Goal: Task Accomplishment & Management: Use online tool/utility

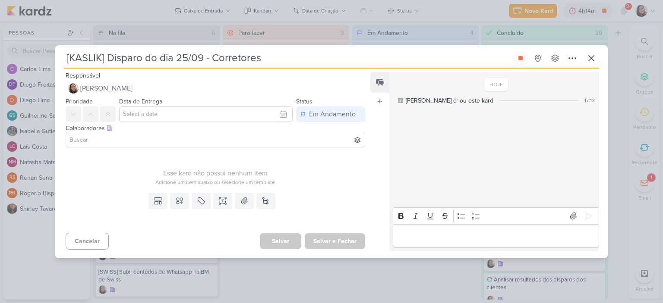
click at [211, 143] on input at bounding box center [215, 140] width 295 height 10
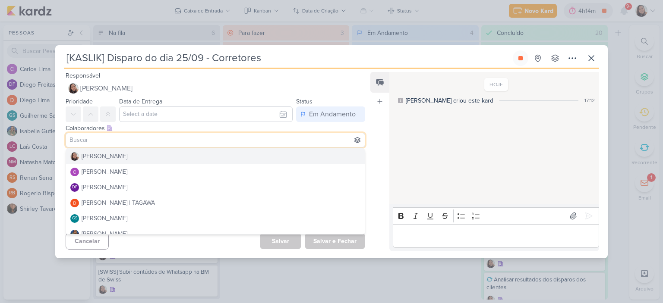
click at [384, 145] on div "Feed Atrelar email Solte o email para atrelar ao kard" at bounding box center [379, 161] width 19 height 179
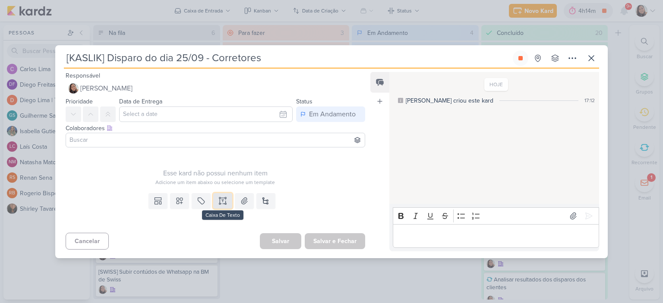
click at [220, 202] on icon at bounding box center [222, 201] width 9 height 9
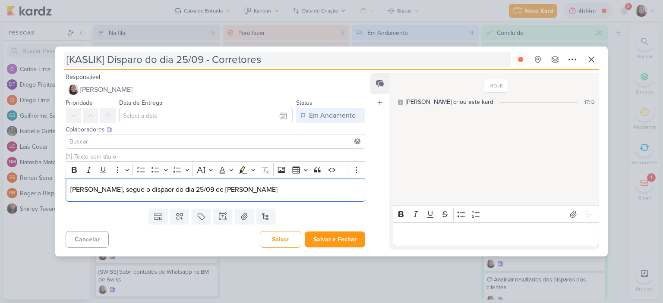
click at [274, 60] on input "[KASLIK] Disparo do dia 25/09 - Corretores" at bounding box center [287, 60] width 447 height 16
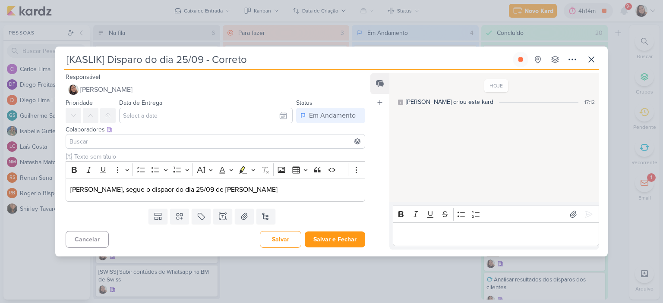
type input "[KASLIK] Disparo do dia 25/09 - Corret"
type input "[KASLIK] Disparo do dia 25/09"
type input "[KASLIK] Disparo do dia 25/09 - Leads novos e antigos"
click at [226, 193] on p "Diego, segue o dispaor do dia 25/09 de Kaslik" at bounding box center [215, 190] width 290 height 10
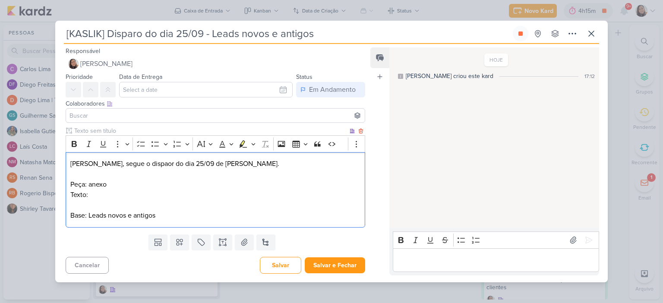
click at [167, 197] on p "Texto:" at bounding box center [215, 195] width 290 height 10
click at [345, 34] on input "[KASLIK] Disparo do dia 25/09 - Leads novos e antigos" at bounding box center [287, 34] width 447 height 16
click at [212, 32] on input "[KASLIK] Disparo do dia 25/09 - Leads novos e antigos" at bounding box center [287, 34] width 447 height 16
click at [142, 33] on input "[KASLIK] Disparo do dia 25/09 - Leads novos e antigos" at bounding box center [287, 34] width 447 height 16
type input "[KASLIK] Disparo do dia 25/09 - Leads novos e antigos"
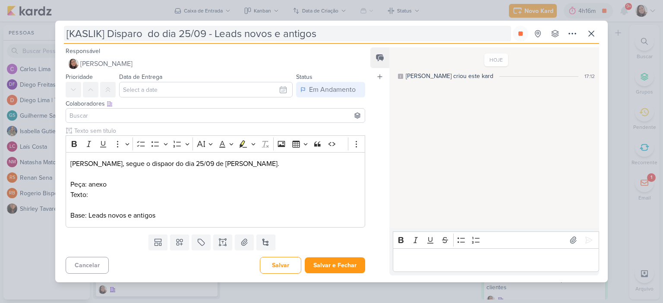
click at [142, 37] on input "[KASLIK] Disparo do dia 25/09 - Leads novos e antigos" at bounding box center [287, 34] width 447 height 16
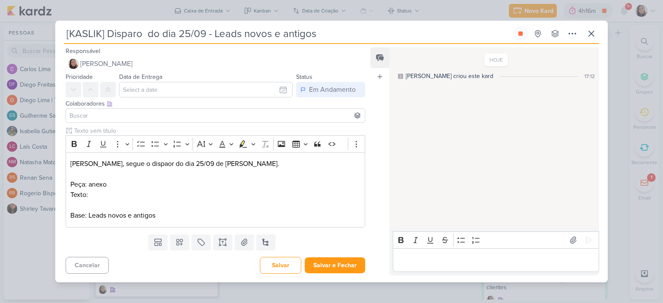
click at [145, 31] on input "[KASLIK] Disparo do dia 25/09 - Leads novos e antigos" at bounding box center [287, 34] width 447 height 16
type input "[KASLIK] Disparo 1 do dia 25/09 - Leads novos e antigos"
click at [395, 39] on input "[KASLIK] Disparo 1 do dia 25/09 - Leads novos e antigos" at bounding box center [287, 34] width 447 height 16
type input "[KASLIK] Disparo 1 do dia 25/09 - Leads novos e antigos"
click at [270, 84] on input "text" at bounding box center [205, 90] width 173 height 16
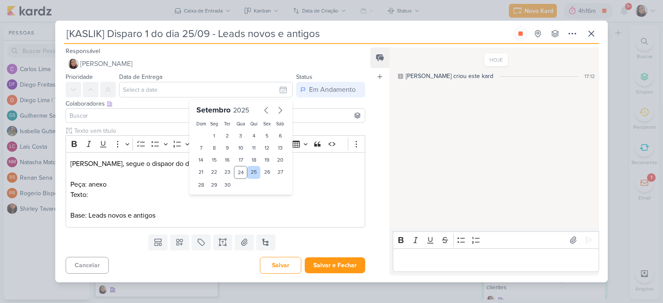
click at [248, 172] on div "25" at bounding box center [253, 172] width 13 height 13
type input "[DATE] 23:59"
drag, startPoint x: 302, startPoint y: 175, endPoint x: 219, endPoint y: 208, distance: 89.8
click at [302, 176] on p "Editor editing area: main" at bounding box center [215, 174] width 290 height 10
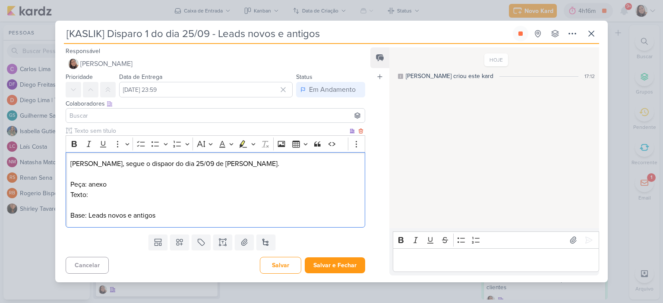
click at [157, 194] on p "Texto:" at bounding box center [215, 195] width 290 height 10
click at [217, 193] on p "Texto:" at bounding box center [215, 195] width 290 height 10
click at [238, 240] on button at bounding box center [244, 243] width 19 height 16
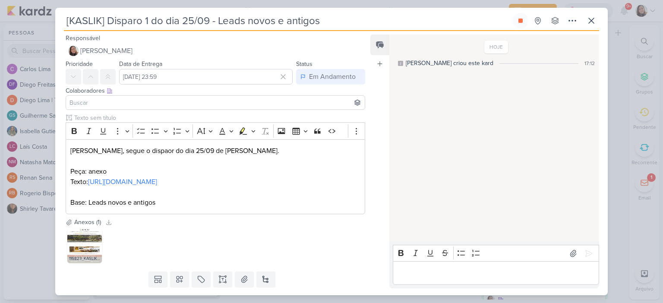
click at [316, 101] on input at bounding box center [215, 103] width 295 height 10
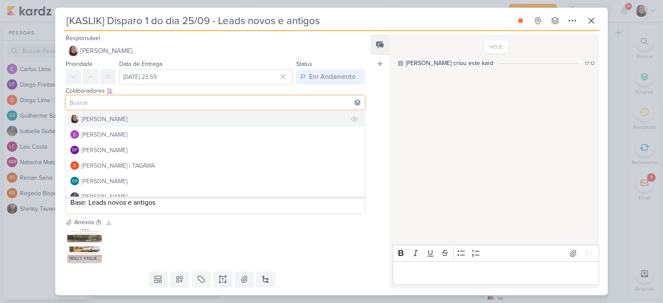
click at [113, 116] on div "[PERSON_NAME]" at bounding box center [105, 119] width 46 height 9
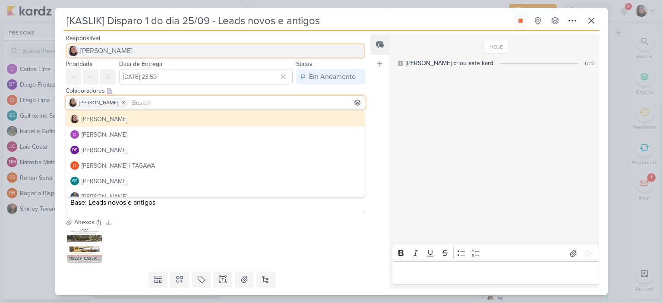
click at [112, 46] on span "[PERSON_NAME]" at bounding box center [106, 51] width 52 height 10
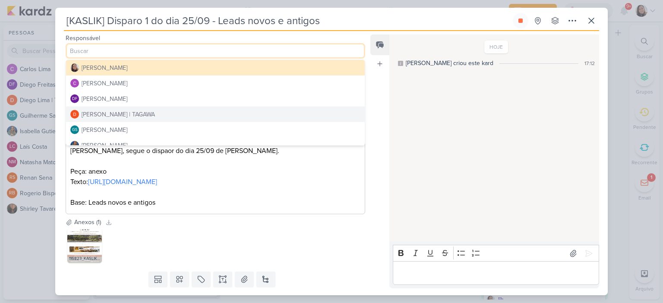
click at [106, 107] on button "[PERSON_NAME] | TAGAWA" at bounding box center [215, 115] width 299 height 16
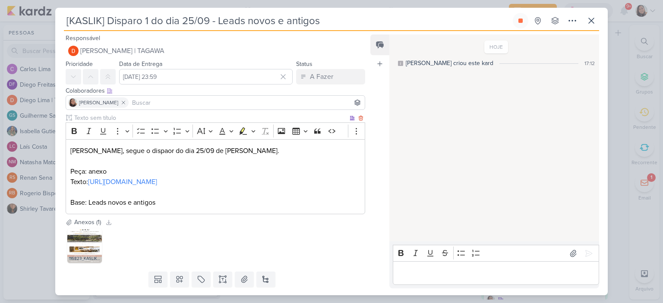
scroll to position [34, 0]
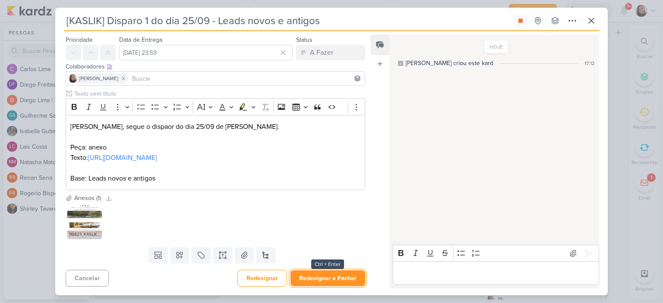
click at [340, 273] on button "Redesignar e Fechar" at bounding box center [327, 279] width 75 height 16
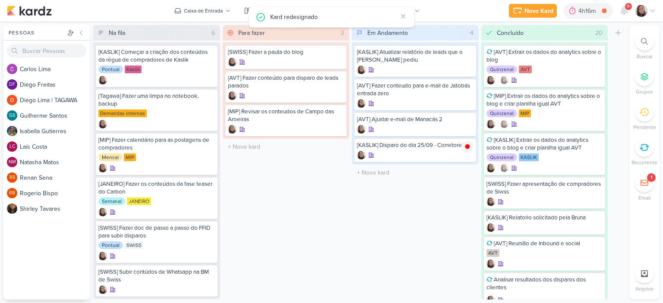
scroll to position [0, 0]
click at [466, 119] on icon at bounding box center [467, 121] width 4 height 5
click at [652, 10] on icon at bounding box center [652, 10] width 7 height 7
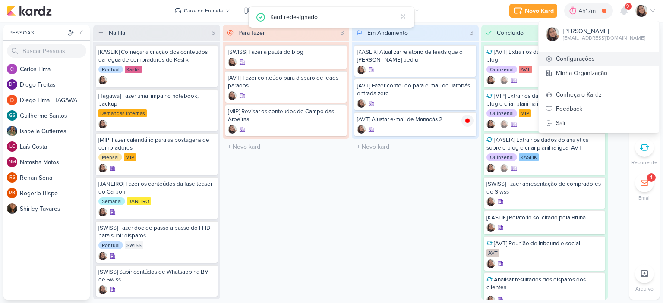
click at [585, 65] on link "Configurações" at bounding box center [598, 59] width 120 height 14
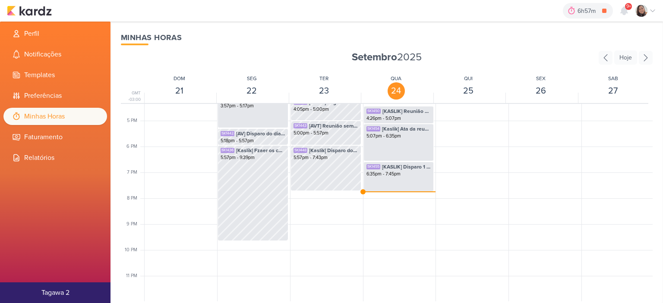
scroll to position [380, 0]
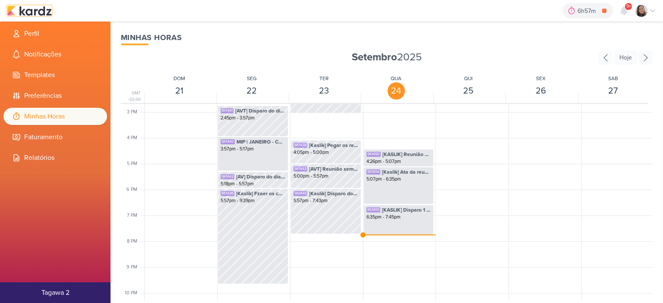
click at [44, 13] on img at bounding box center [29, 11] width 45 height 10
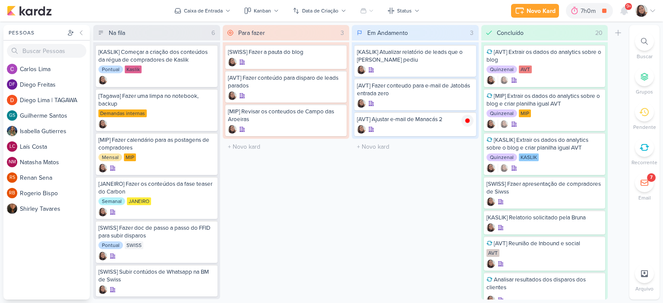
click at [654, 7] on icon at bounding box center [652, 10] width 7 height 7
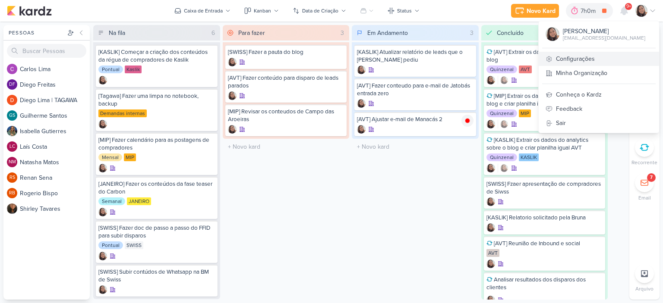
click at [573, 62] on link "Configurações" at bounding box center [598, 59] width 120 height 14
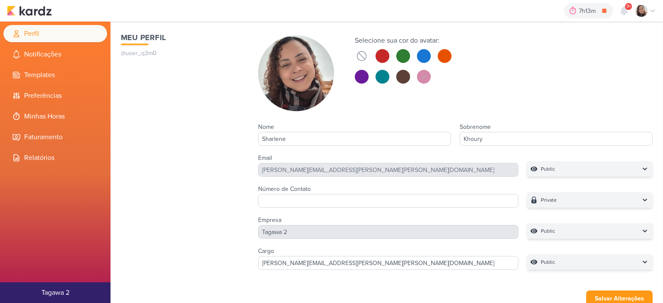
click at [68, 115] on li "Minhas Horas" at bounding box center [55, 116] width 104 height 17
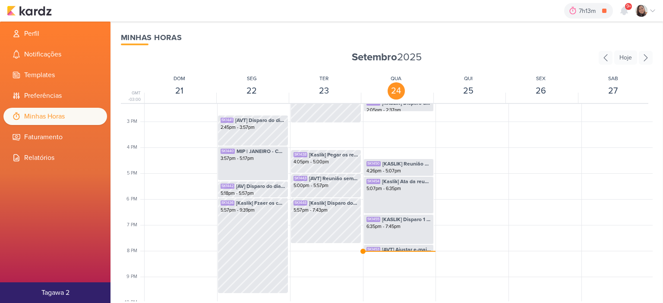
scroll to position [419, 0]
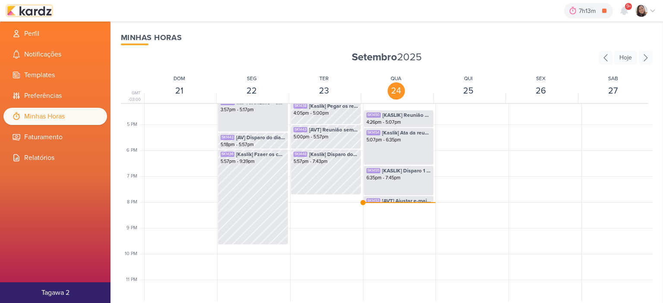
click at [43, 8] on img at bounding box center [29, 11] width 45 height 10
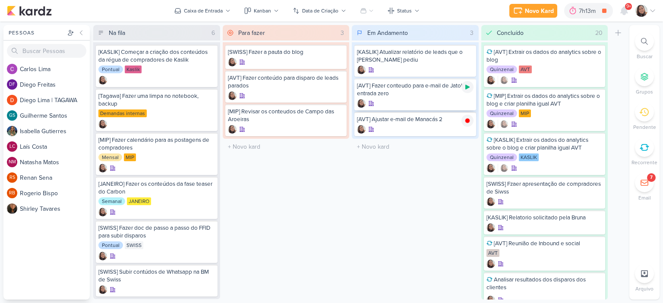
click at [468, 86] on icon at bounding box center [467, 87] width 4 height 5
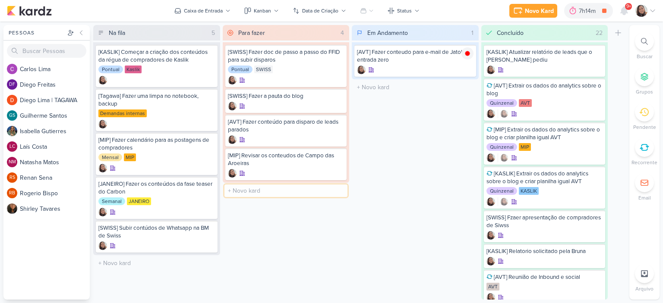
click at [265, 188] on input "text" at bounding box center [285, 191] width 123 height 13
type input "[Kasli] Disparo do dia 25/09"
click at [225, 8] on icon at bounding box center [227, 10] width 5 height 5
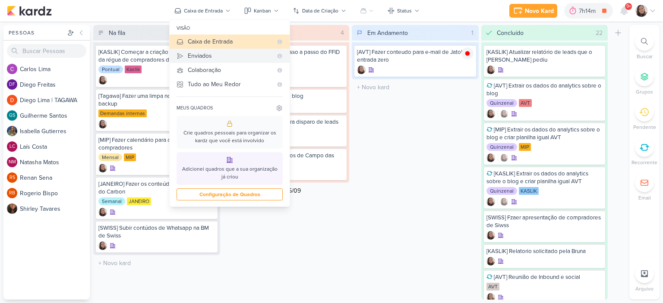
click at [216, 57] on div "Enviados" at bounding box center [230, 55] width 85 height 9
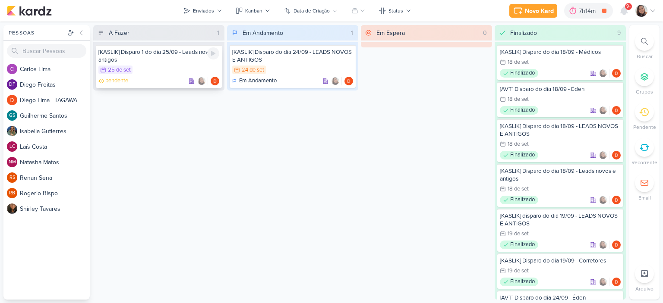
click at [149, 59] on div "[KASLIK] Disparo 1 do dia 25/09 - Leads novos e antigos" at bounding box center [158, 56] width 121 height 16
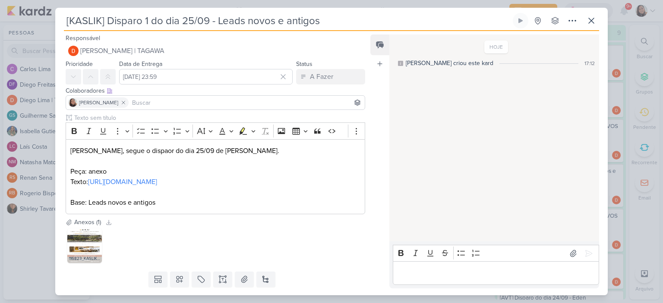
drag, startPoint x: 328, startPoint y: 18, endPoint x: 48, endPoint y: 6, distance: 280.7
click at [48, 6] on div "[KASLIK] Disparo 1 do dia 25/09 - Leads novos e antigos" at bounding box center [331, 151] width 663 height 303
click at [595, 25] on icon at bounding box center [591, 21] width 10 height 10
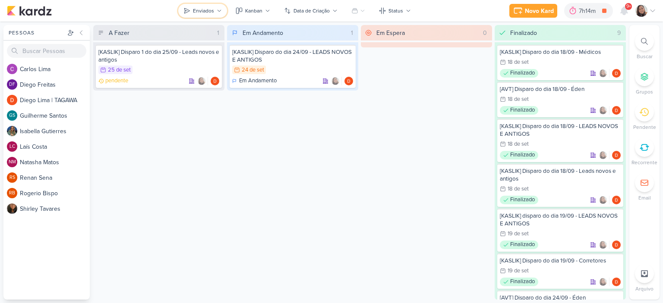
click at [204, 9] on div "Enviados" at bounding box center [203, 11] width 21 height 8
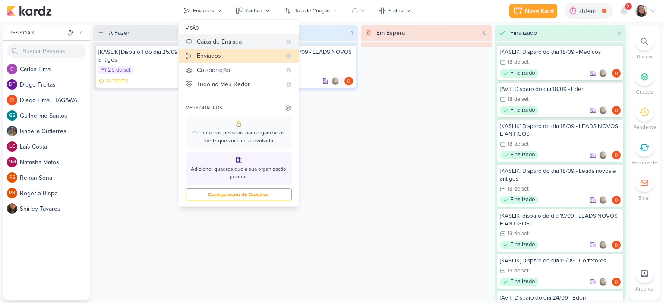
click at [220, 40] on div "Caixa de Entrada" at bounding box center [239, 41] width 85 height 9
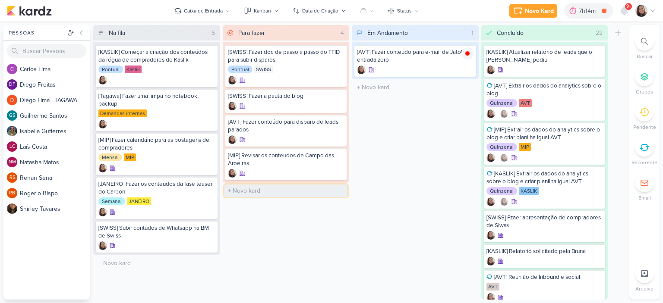
click at [256, 190] on input "text" at bounding box center [285, 191] width 123 height 13
click at [255, 190] on input "text" at bounding box center [285, 191] width 123 height 13
paste input "[KASLIK] Disparo 1 do dia 25/09 - Leads novos e antigos"
click at [244, 189] on input "[KASLIK] Disparo 1 do dia 25/09 - Leads novos e antigos" at bounding box center [285, 191] width 123 height 13
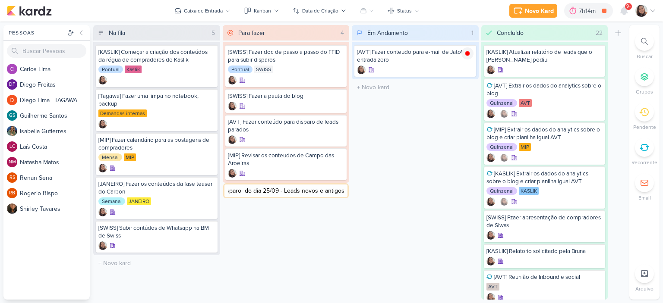
scroll to position [0, 29]
click at [340, 189] on input "[KASLIK] Disparo 2 do dia 25/09 - Leads novos e antigos" at bounding box center [285, 191] width 123 height 13
type input "[KASLIK] Disparo 2 do dia 25/09 - Leads novos e antigos (HIS)"
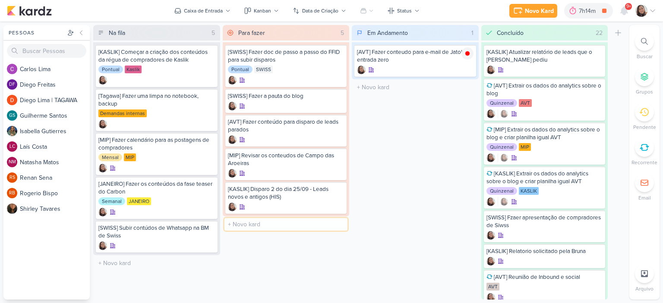
click at [250, 227] on input "text" at bounding box center [285, 224] width 123 height 13
type input "[KASLIK] Disparo do dia 25/09 - Corretores"
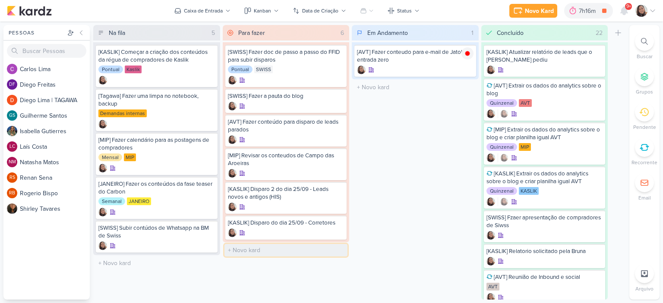
click at [258, 248] on input "text" at bounding box center [285, 250] width 123 height 13
type input "[KASLIK] Disparo do dia 26/09 - Leads novos e antigos (Evento do fds)"
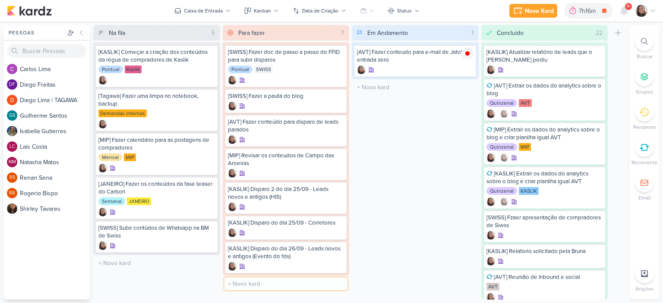
click at [261, 285] on input "text" at bounding box center [285, 284] width 123 height 13
type input "]"
type input "[KASLIK] Diaposro do dia 26/09 - Corretores"
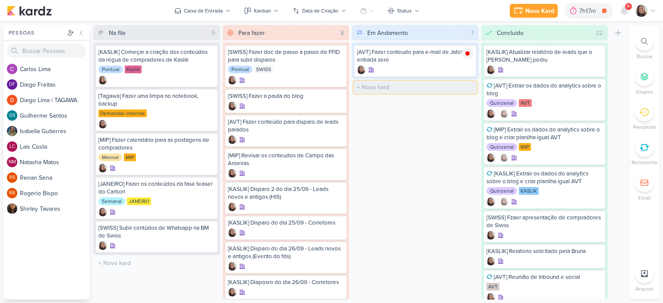
click at [380, 85] on input "text" at bounding box center [414, 87] width 123 height 13
type input "[AVT] Fazer con tepudo para base de compradores"
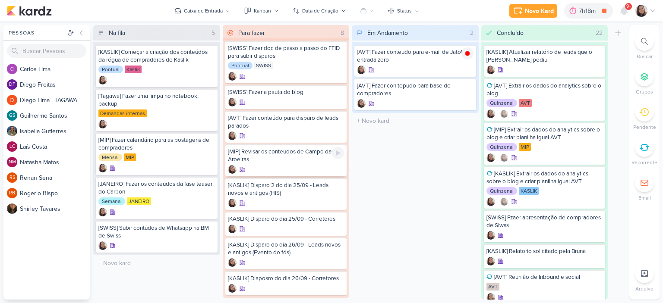
scroll to position [16, 0]
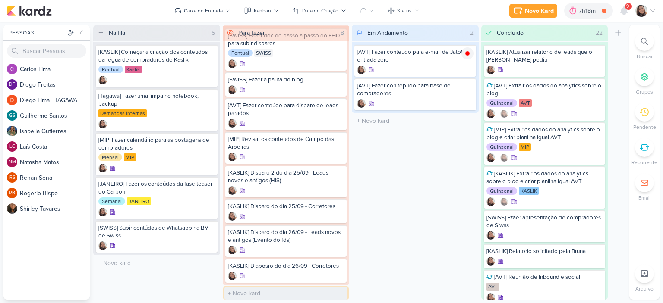
click at [253, 293] on input "text" at bounding box center [285, 293] width 123 height 13
type input "[AVT] Fazer conteudo para a base de leads parados de AVT"
click at [414, 99] on div at bounding box center [415, 103] width 116 height 9
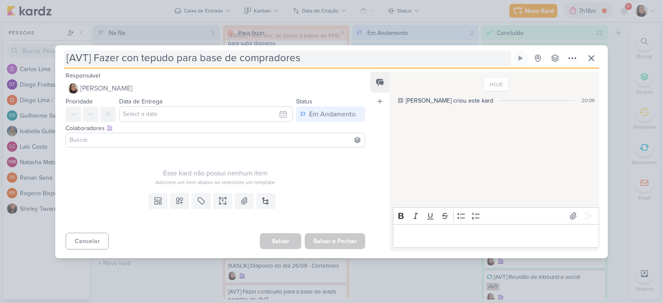
click at [173, 58] on input "[AVT] Fazer con tepudo para base de compradores" at bounding box center [287, 58] width 447 height 16
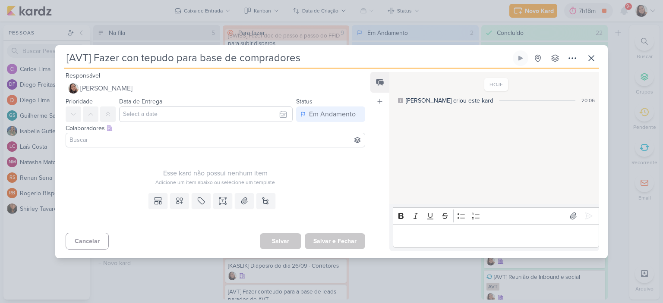
click at [154, 57] on input "[AVT] Fazer con tepudo para base de compradores" at bounding box center [287, 58] width 447 height 16
type input "[AVT] Fazer con teúdo para base de compradores"
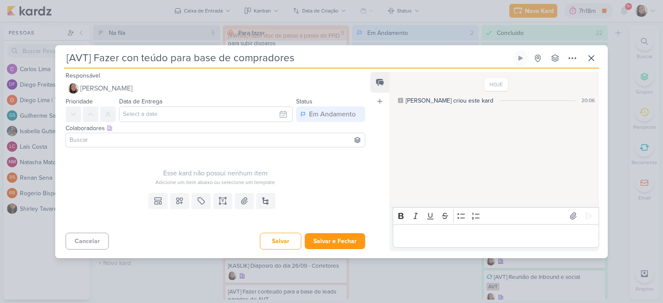
type input "[AVT] Fazer conteúdo para base de compradores"
type input "[AVT] Fazer conteúdo para base de compradores de AV"
type input "[AVT] Fazer conteúdo para base de compradores de AVT"
click at [310, 238] on button "Salvar e Fechar" at bounding box center [335, 241] width 60 height 16
